Goal: Task Accomplishment & Management: Manage account settings

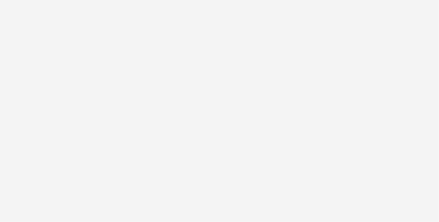
drag, startPoint x: 258, startPoint y: 128, endPoint x: 261, endPoint y: 124, distance: 3.9
click at [259, 127] on div at bounding box center [219, 111] width 439 height 222
click at [354, 60] on div at bounding box center [219, 111] width 439 height 222
drag, startPoint x: 371, startPoint y: 31, endPoint x: 372, endPoint y: 27, distance: 4.6
click at [372, 29] on div at bounding box center [219, 111] width 439 height 222
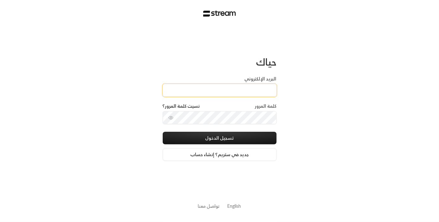
click at [209, 89] on input "البريد الإلكتروني" at bounding box center [220, 90] width 114 height 13
type input "[EMAIL_ADDRESS][DOMAIN_NAME]"
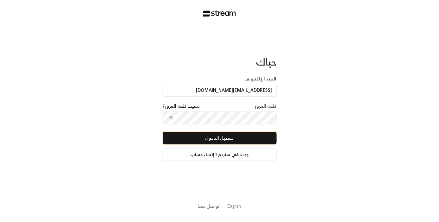
click at [221, 135] on button "تسجيل الدخول" at bounding box center [220, 138] width 114 height 13
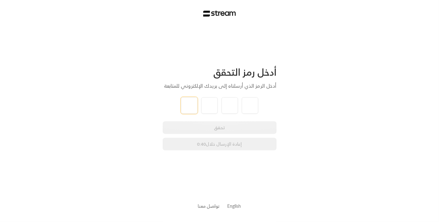
click at [192, 105] on input "tel" at bounding box center [189, 105] width 16 height 16
paste input "3"
type input "3"
type input "9"
type input "2"
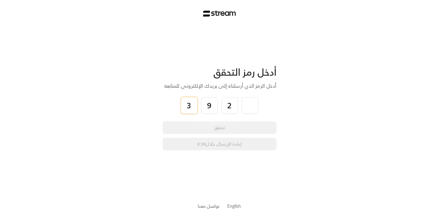
type input "6"
click at [222, 129] on div "تحقق إعادة الإرسال خلال 0:36" at bounding box center [220, 135] width 114 height 29
click at [224, 128] on div "تحقق إعادة الإرسال خلال 0:35" at bounding box center [220, 135] width 114 height 29
click at [236, 125] on div "تحقق إعادة الإرسال خلال 0:32" at bounding box center [220, 135] width 114 height 29
click at [221, 132] on div "تحقق إعادة الإرسال خلال 0:31" at bounding box center [220, 135] width 114 height 29
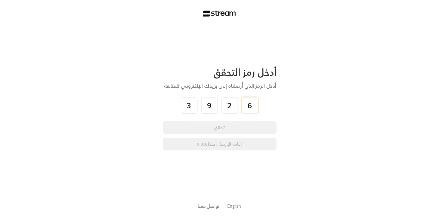
click at [255, 105] on input "6" at bounding box center [250, 105] width 16 height 16
click at [249, 106] on input "6" at bounding box center [250, 105] width 16 height 16
click at [189, 112] on input "3" at bounding box center [189, 105] width 16 height 16
click at [239, 114] on div "أدخل رمز التحقق أدخل الرمز الذي أرسلناه إلى بريدك الإلكتروني للمتابعة 3 9 2 6 ت…" at bounding box center [220, 108] width 114 height 84
click at [239, 113] on div "3 9 2 6" at bounding box center [220, 105] width 114 height 16
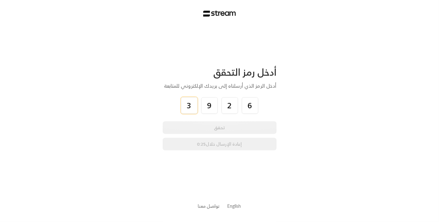
drag, startPoint x: 186, startPoint y: 106, endPoint x: 267, endPoint y: 111, distance: 81.8
click at [264, 110] on div "3 9 2 6" at bounding box center [220, 105] width 114 height 16
click at [249, 102] on input "6" at bounding box center [250, 105] width 16 height 16
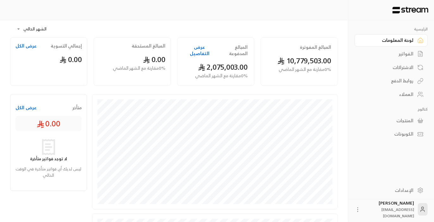
scroll to position [32, 0]
